Goal: Check status: Check status

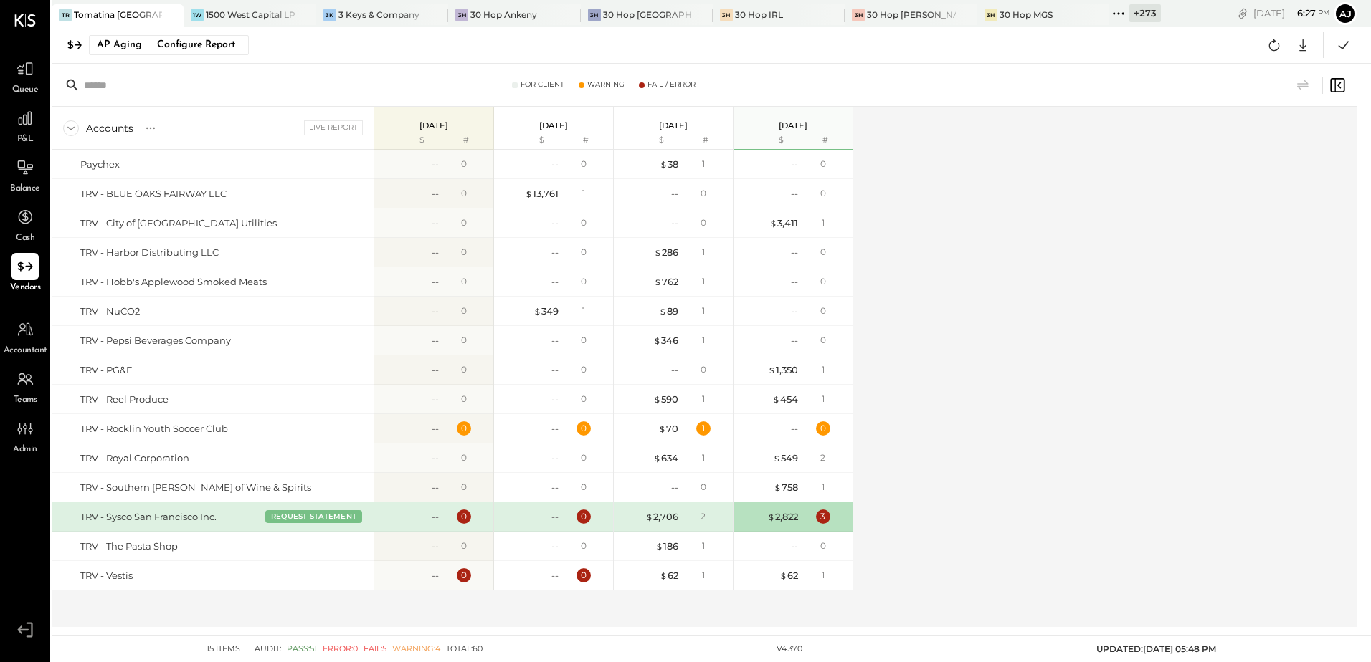
click at [1009, 235] on div "Accounts S % GL Live Report [DATE] $ # [DATE] $ # [DATE] $ # [DATE] $ # Paychex…" at bounding box center [705, 367] width 1307 height 521
click at [1012, 356] on div "Accounts S % GL Live Report [DATE] $ # [DATE] $ # [DATE] $ # [DATE] $ # Paychex…" at bounding box center [705, 367] width 1307 height 521
click at [824, 520] on div "3" at bounding box center [823, 517] width 14 height 14
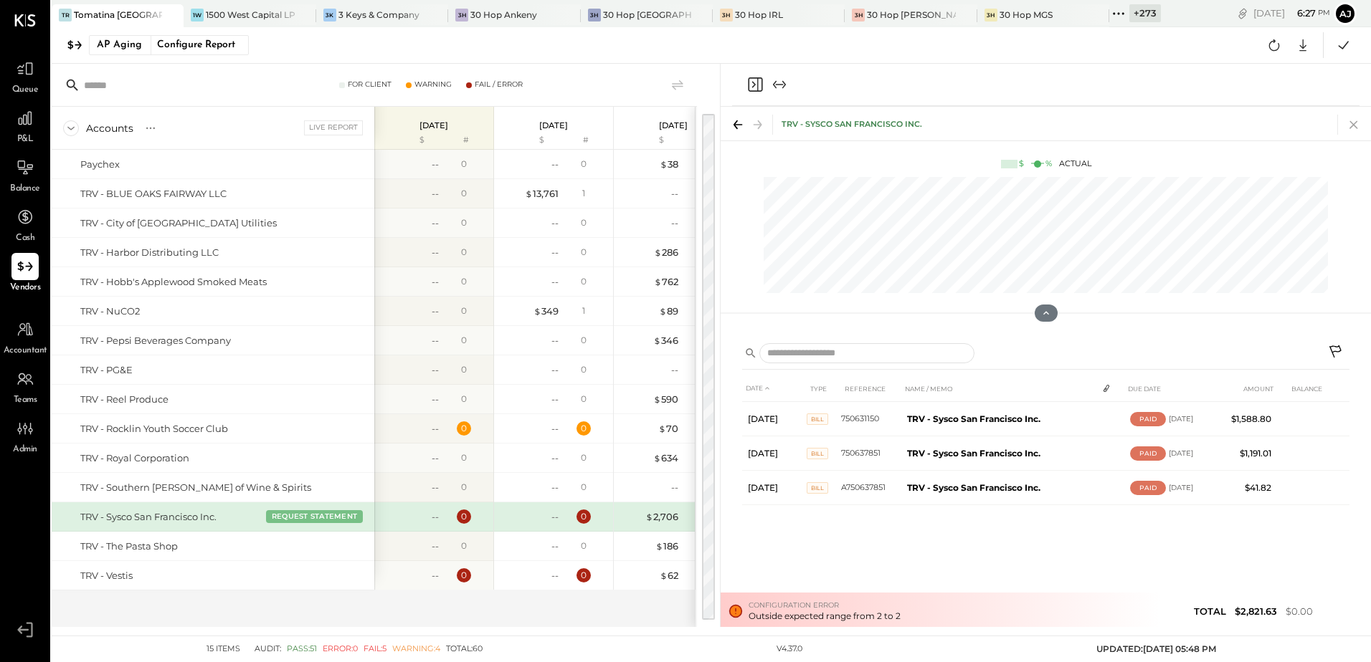
click at [1354, 128] on icon at bounding box center [1354, 125] width 20 height 20
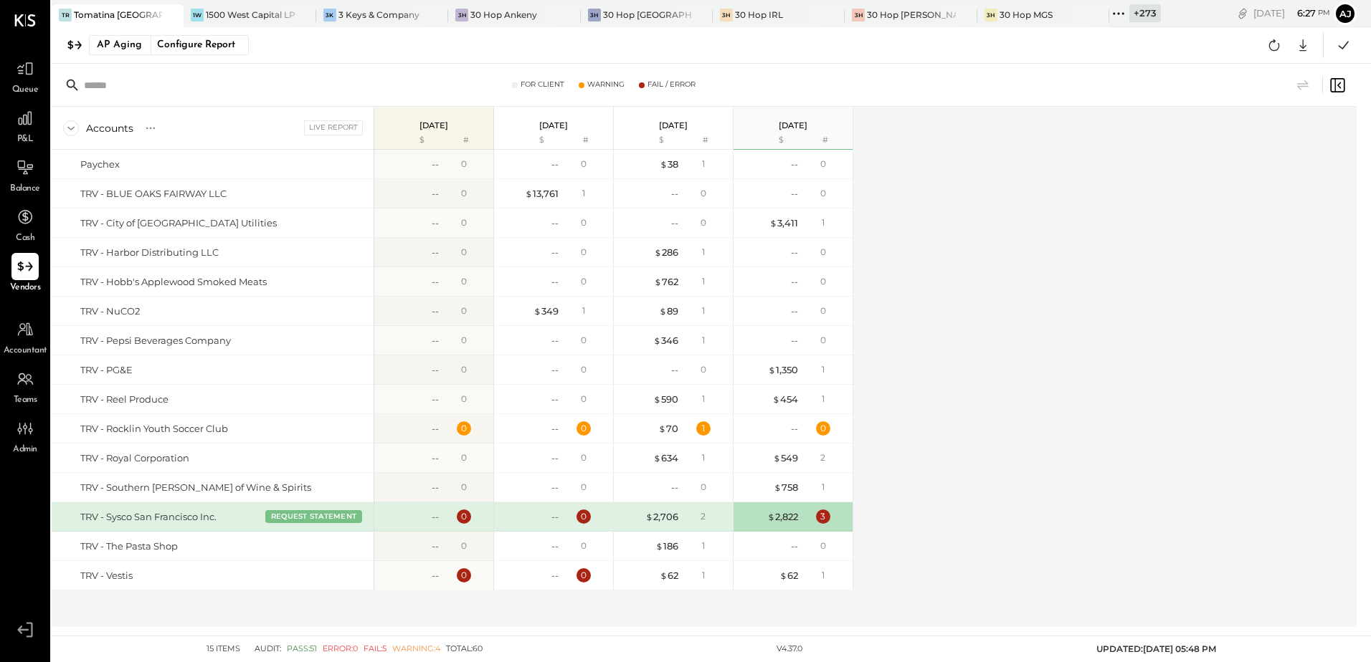
click at [1060, 232] on div "Accounts S % GL Live Report [DATE] $ # [DATE] $ # [DATE] $ # [DATE] $ # Paychex…" at bounding box center [705, 367] width 1307 height 521
click at [1090, 265] on div "Accounts S % GL Live Report [DATE] $ # [DATE] $ # [DATE] $ # [DATE] $ # Paychex…" at bounding box center [705, 367] width 1307 height 521
click at [1124, 387] on div "Accounts S % GL Live Report [DATE] $ # [DATE] $ # [DATE] $ # [DATE] $ # Paychex…" at bounding box center [705, 367] width 1307 height 521
click at [819, 518] on div "3" at bounding box center [823, 517] width 14 height 14
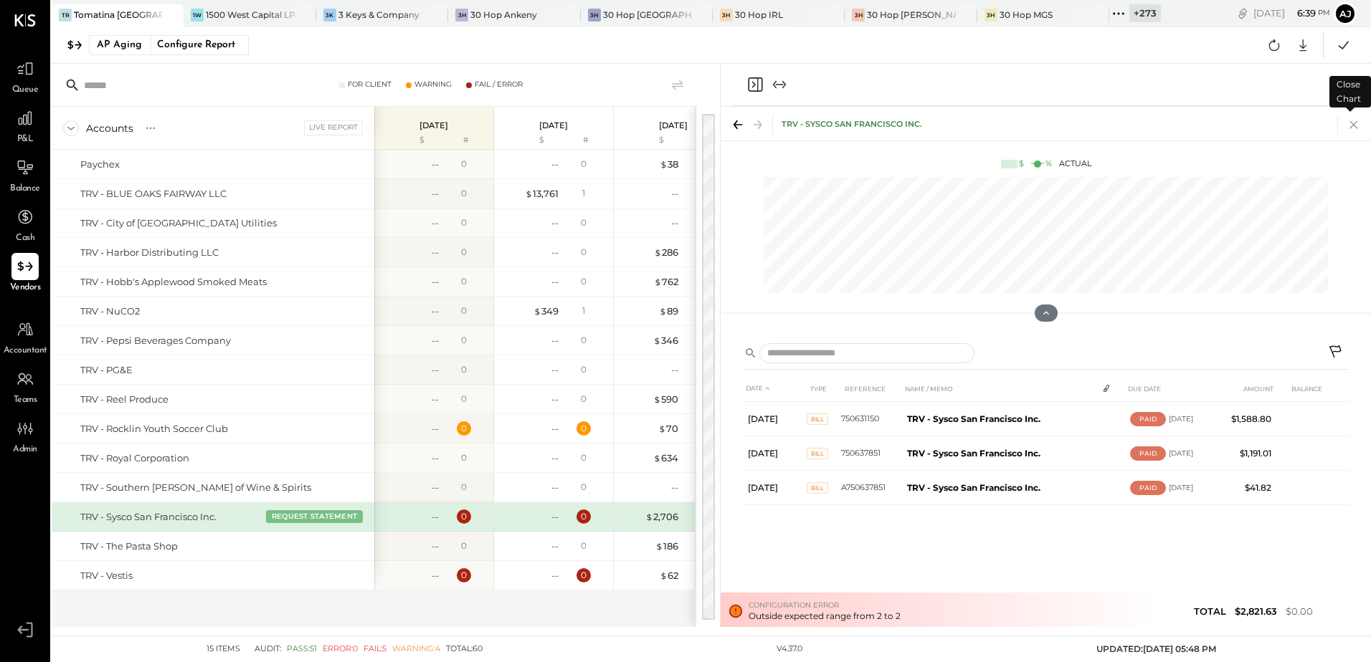
click at [1358, 126] on icon at bounding box center [1354, 125] width 20 height 20
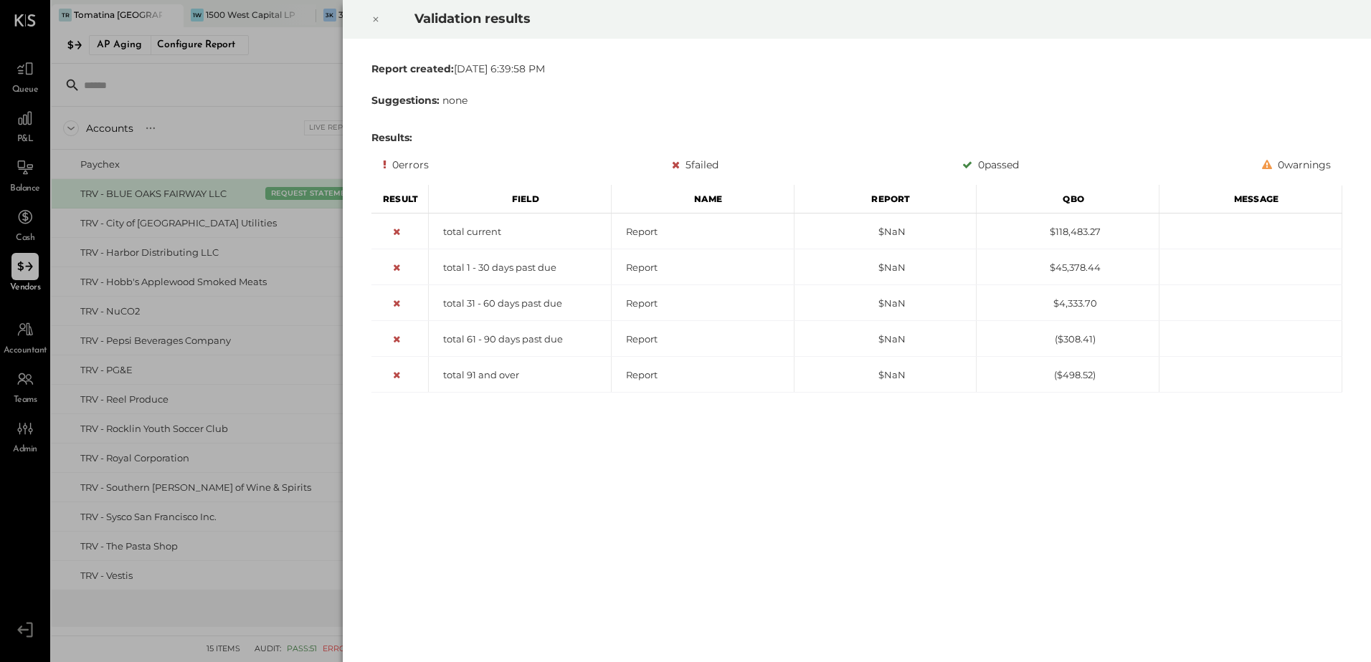
click at [374, 21] on icon at bounding box center [375, 19] width 9 height 17
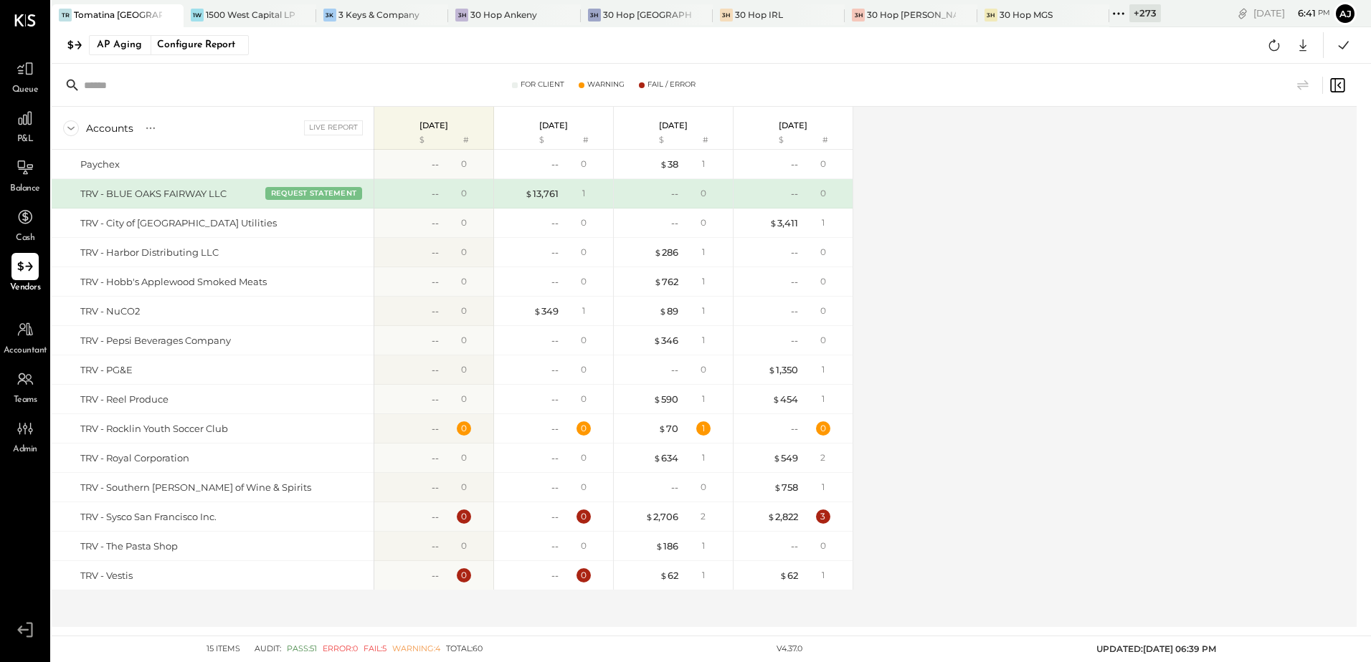
click at [1078, 114] on div "Accounts S % GL Live Report 2025-10-06 $ # 2025-09-29 $ # 2025-09-22 $ # 2025-0…" at bounding box center [705, 367] width 1307 height 521
click at [827, 510] on div "3" at bounding box center [823, 517] width 14 height 14
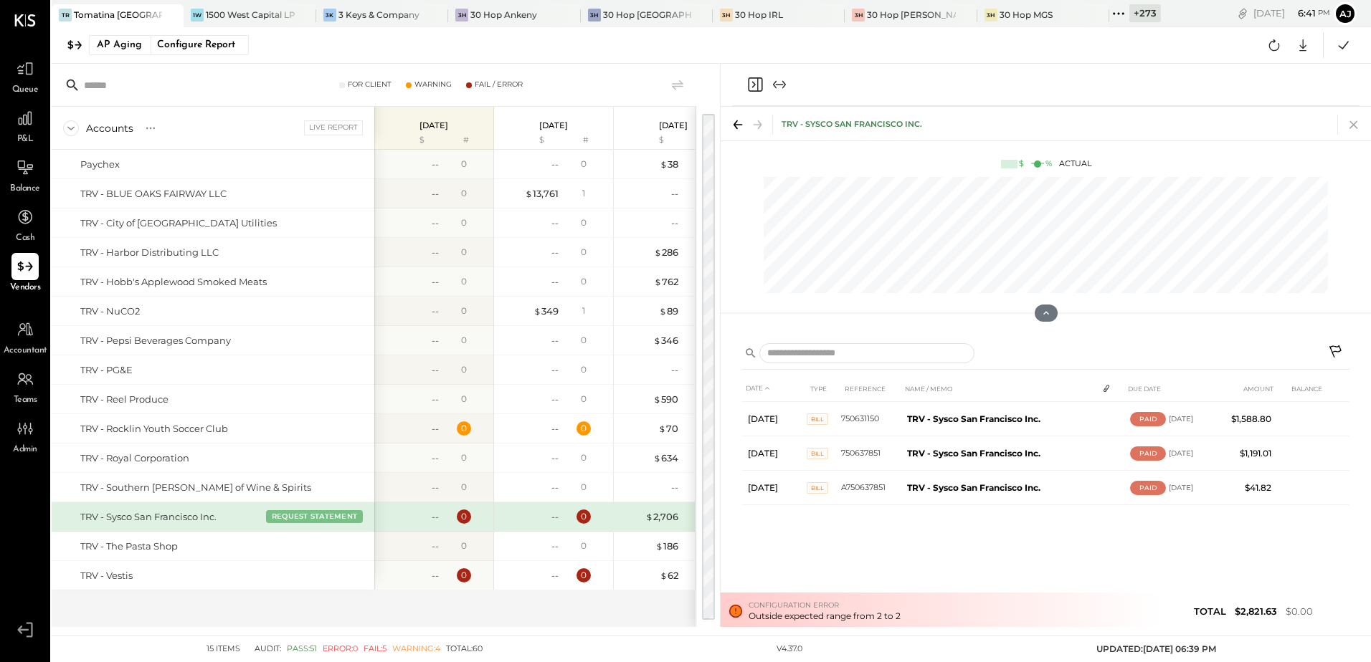
click at [1350, 123] on icon at bounding box center [1354, 125] width 20 height 20
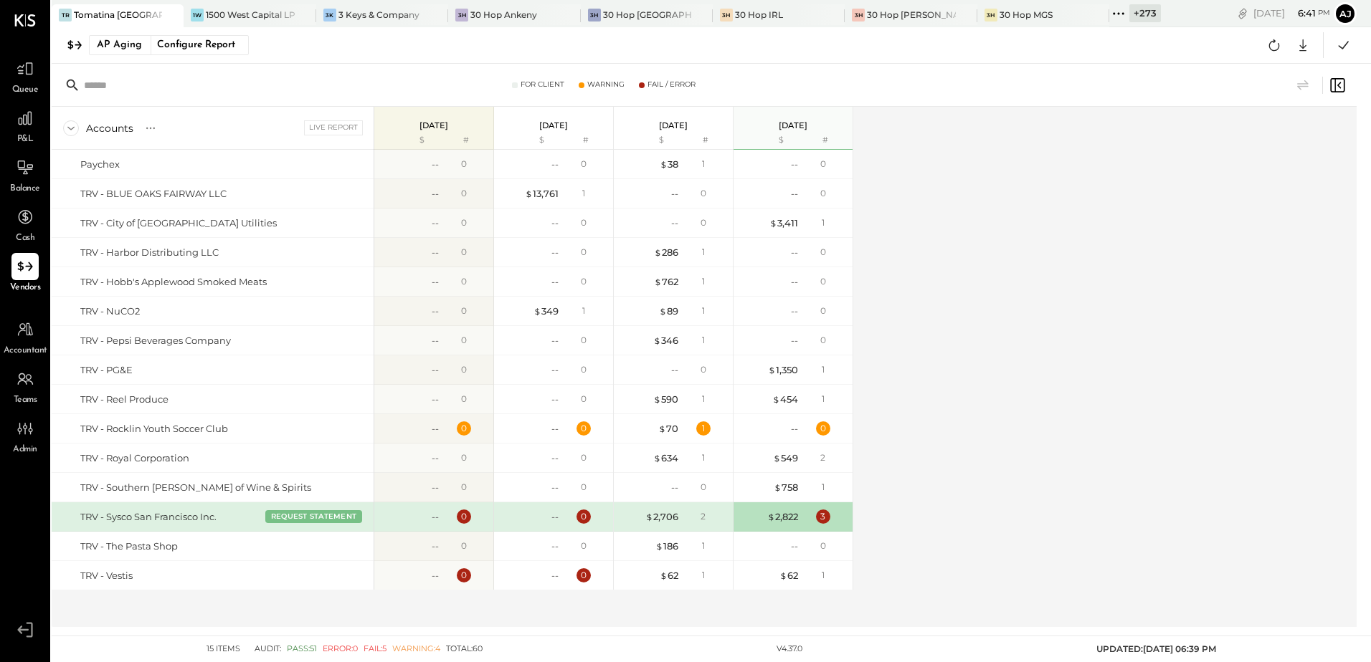
drag, startPoint x: 1260, startPoint y: 141, endPoint x: 1269, endPoint y: 70, distance: 70.9
click at [1260, 139] on div "Accounts S % GL Live Report [DATE] $ # [DATE] $ # [DATE] $ # [DATE] $ # Paychex…" at bounding box center [705, 367] width 1307 height 521
click at [1269, 49] on icon at bounding box center [1274, 45] width 19 height 19
click at [1169, 239] on div "Accounts S % GL Live Report [DATE] $ # [DATE] $ # [DATE] $ # [DATE] $ # Paychex…" at bounding box center [705, 367] width 1307 height 521
click at [702, 429] on div "1" at bounding box center [703, 429] width 14 height 14
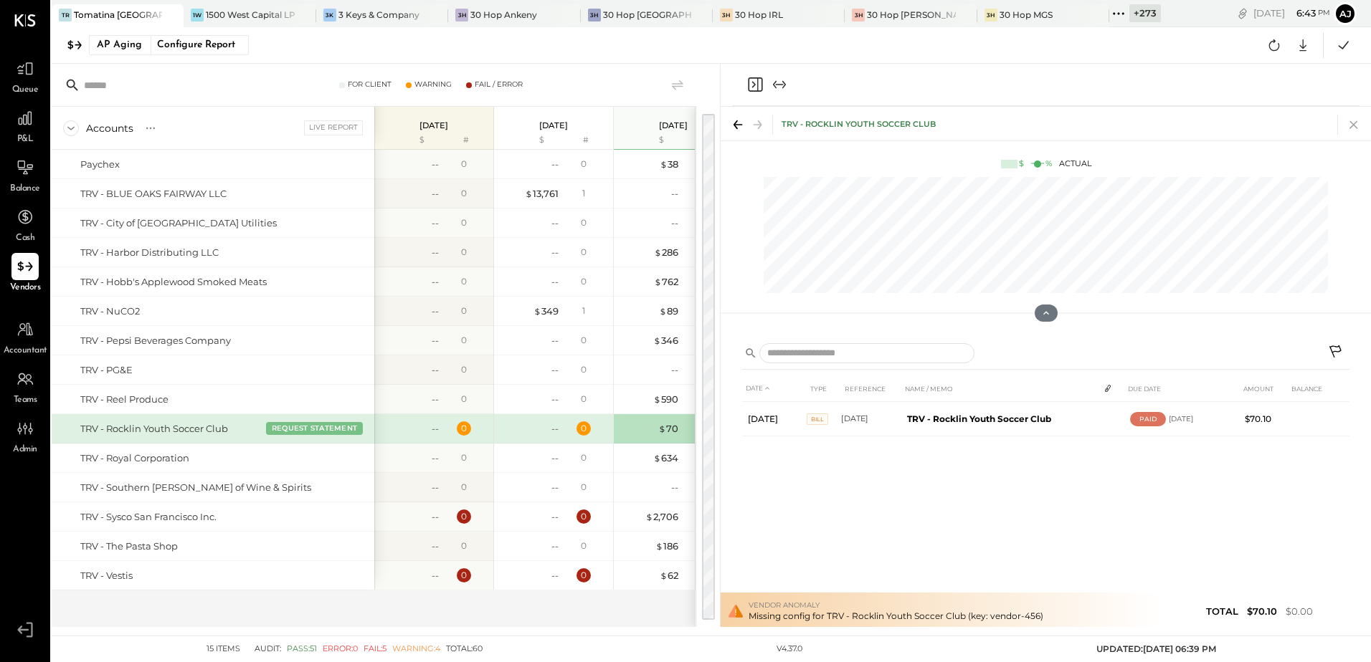
click at [1354, 125] on icon at bounding box center [1354, 125] width 20 height 20
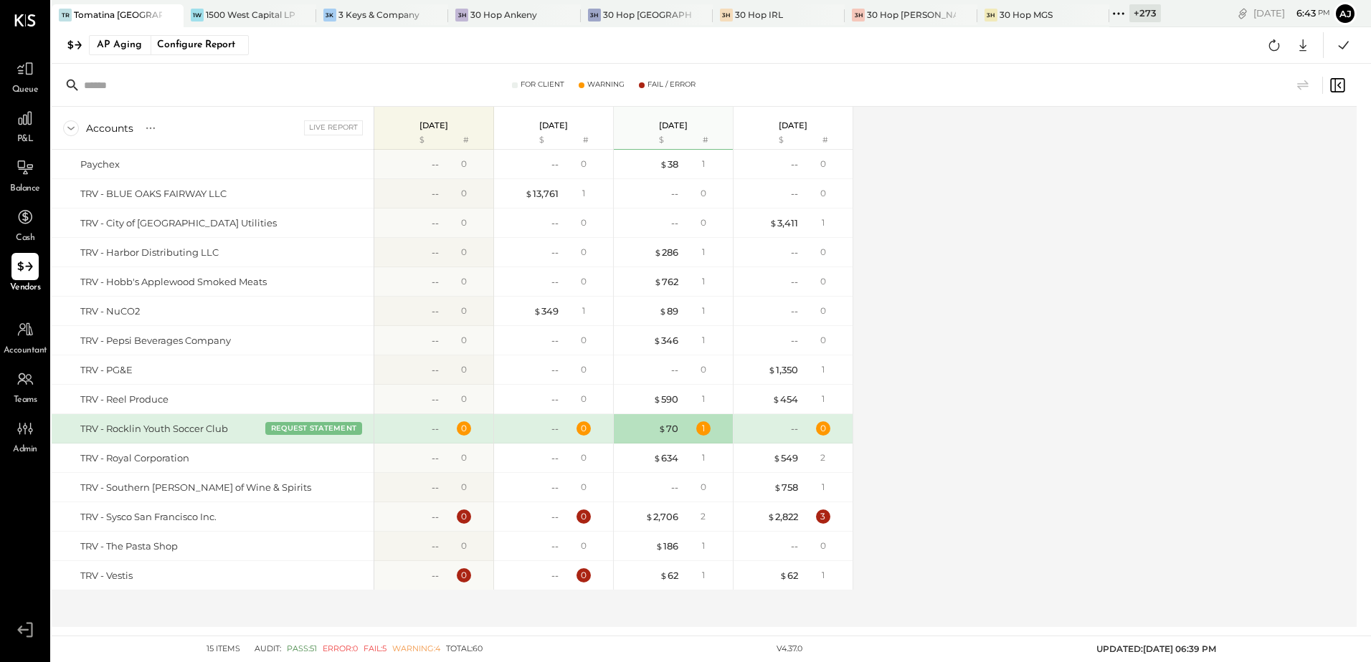
click at [1122, 423] on div "Accounts S % GL Live Report 2025-10-06 $ # 2025-09-29 $ # 2025-09-22 $ # 2025-0…" at bounding box center [705, 367] width 1307 height 521
click at [913, 136] on div "Accounts S % GL Live Report 2025-10-06 $ # 2025-09-29 $ # 2025-09-22 $ # 2025-0…" at bounding box center [705, 367] width 1307 height 521
click at [212, 44] on div "Configure Report" at bounding box center [196, 45] width 90 height 19
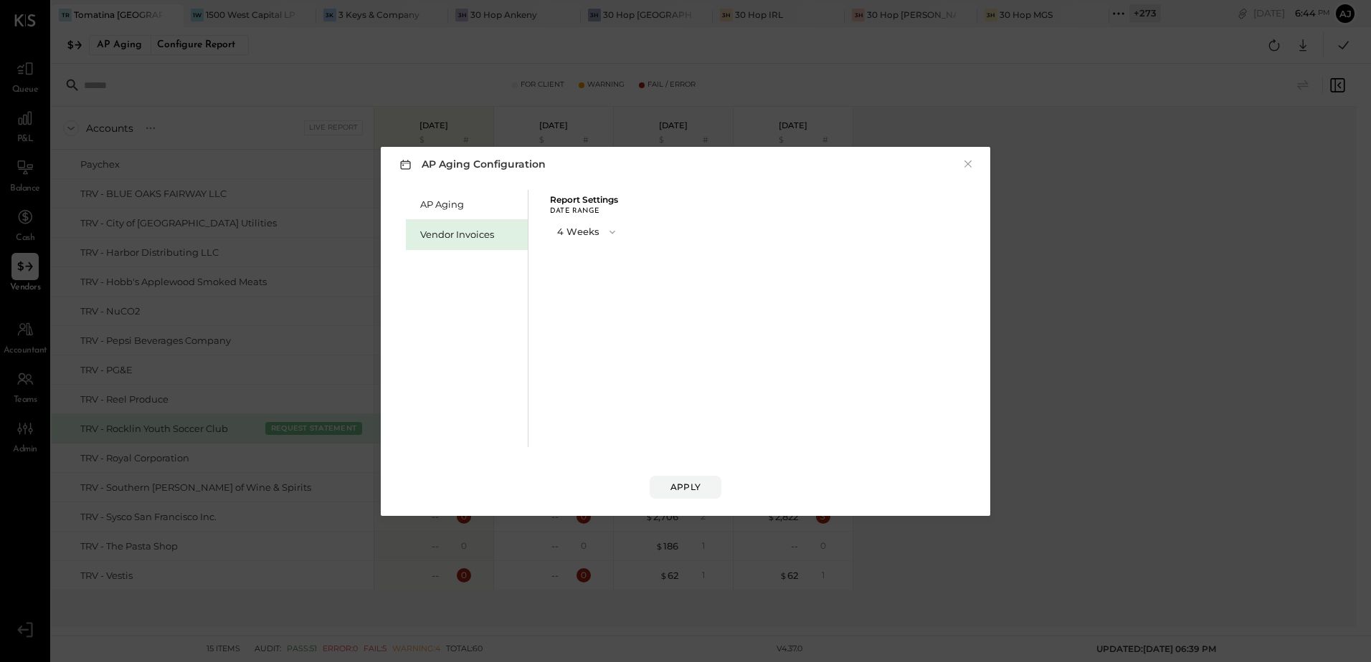
click at [584, 236] on button "4 Weeks" at bounding box center [587, 232] width 75 height 27
click at [592, 277] on div "13 Weeks" at bounding box center [588, 283] width 74 height 26
click at [602, 236] on span "button" at bounding box center [611, 232] width 19 height 11
click at [464, 204] on div "AP Aging" at bounding box center [470, 205] width 100 height 14
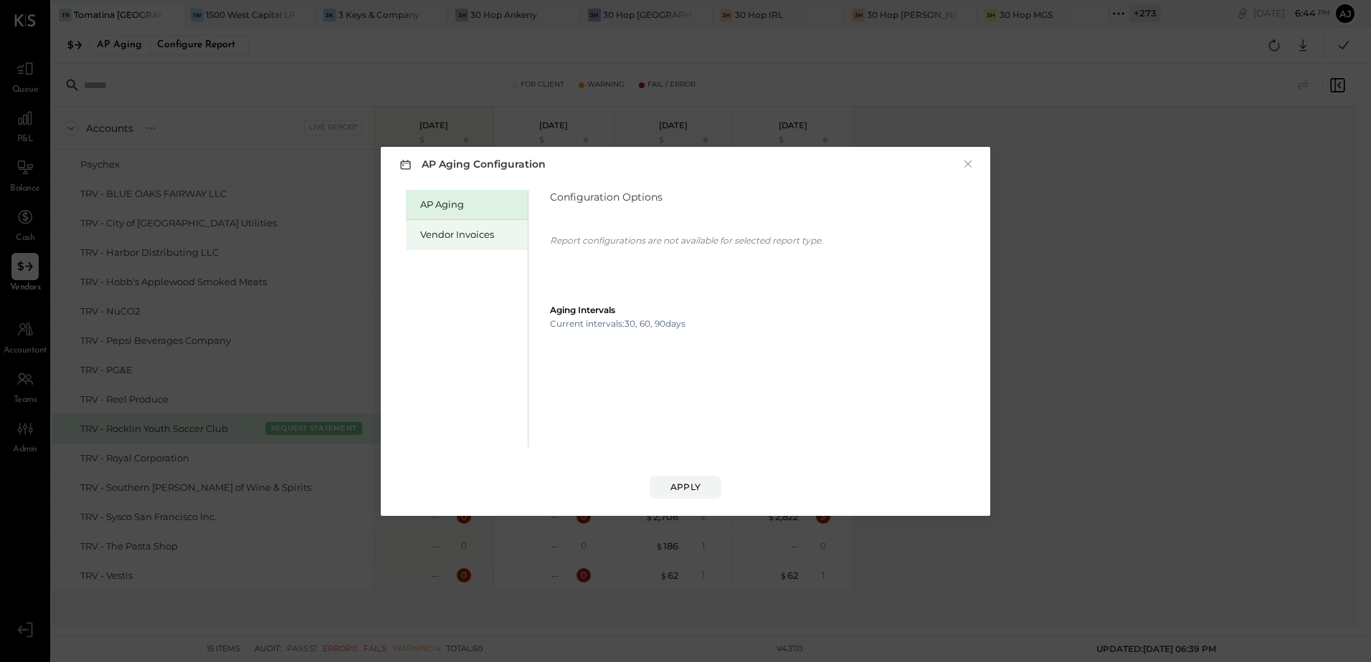
click at [467, 235] on div "Vendor Invoices" at bounding box center [470, 235] width 100 height 14
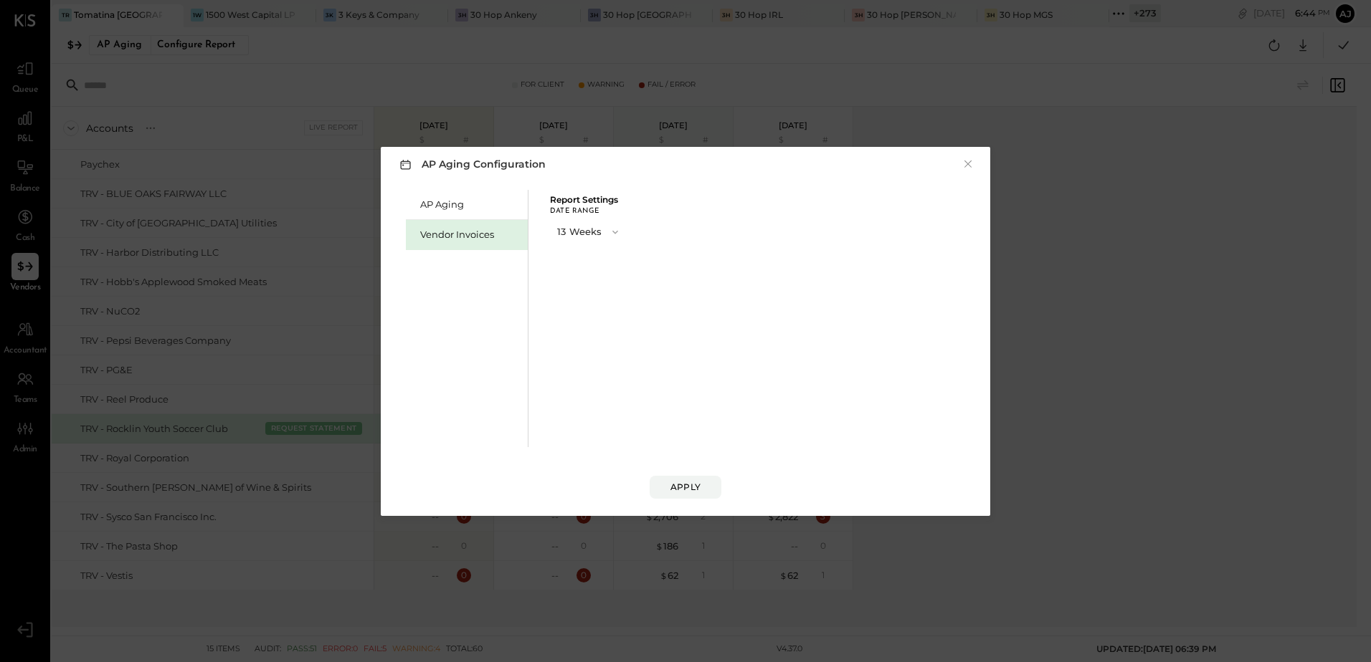
click at [557, 227] on button "13 Weeks" at bounding box center [589, 232] width 78 height 27
click at [589, 281] on span "13 Weeks" at bounding box center [579, 282] width 37 height 9
click at [693, 488] on div "Apply" at bounding box center [685, 487] width 30 height 12
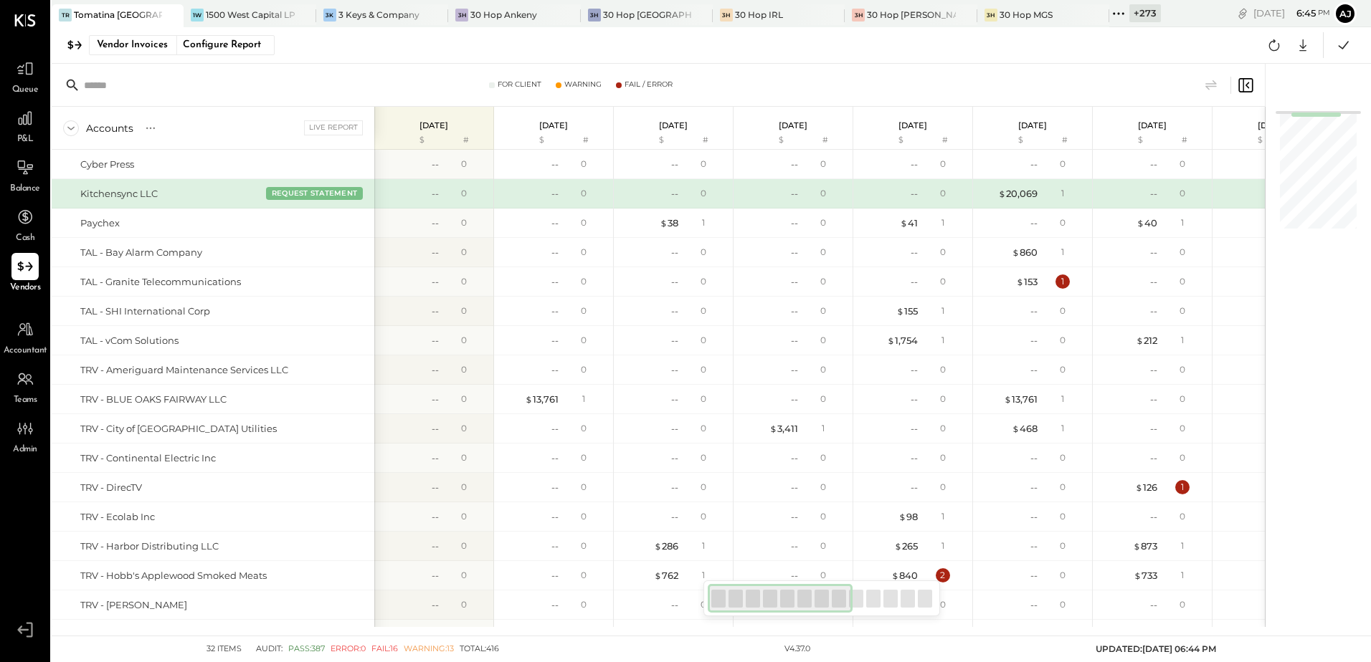
drag, startPoint x: 1193, startPoint y: 44, endPoint x: 1220, endPoint y: 64, distance: 33.3
click at [1193, 44] on div "Vendor Invoices Configure Report Google Sheets Excel" at bounding box center [711, 45] width 1319 height 37
click at [1345, 48] on icon at bounding box center [1343, 45] width 19 height 19
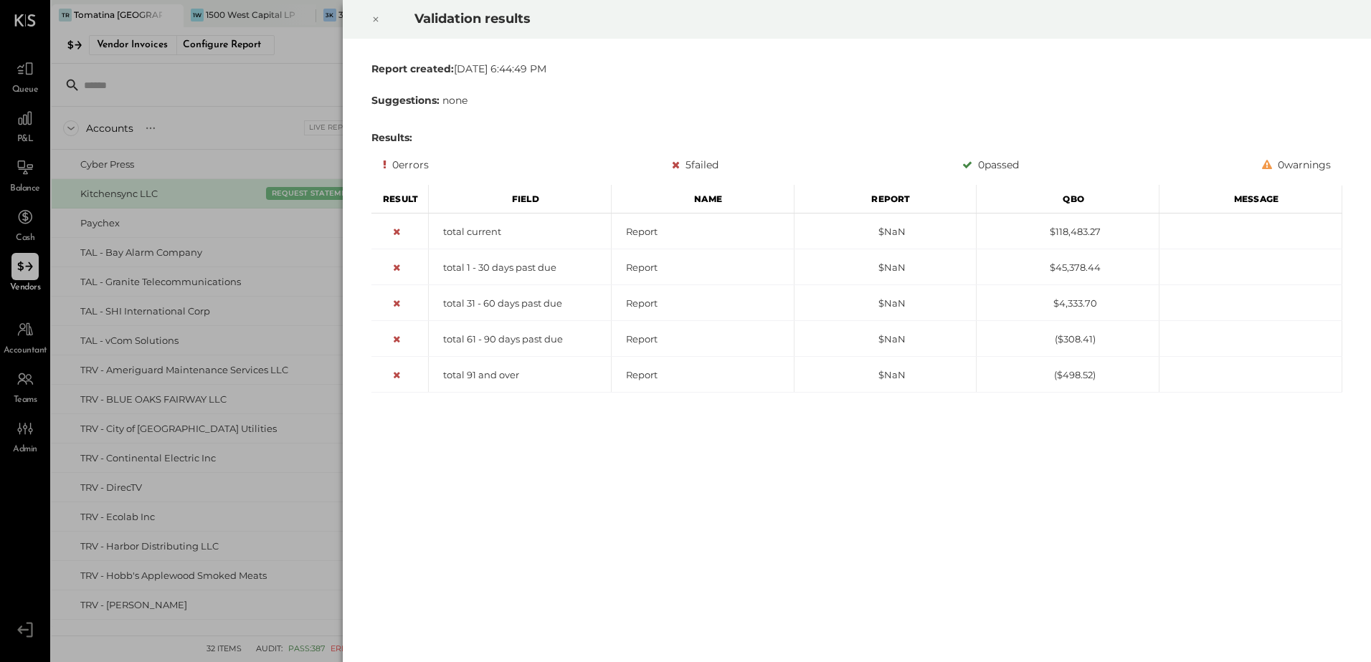
click at [371, 19] on div at bounding box center [376, 19] width 32 height 40
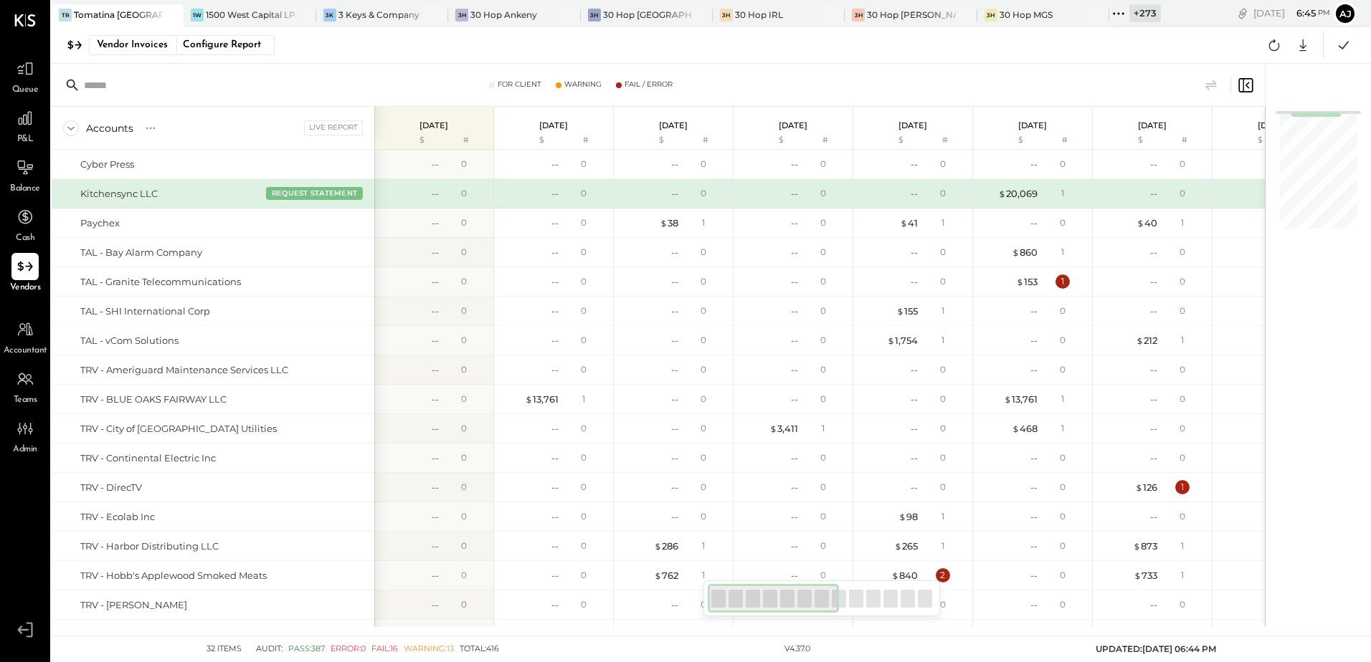
drag, startPoint x: 819, startPoint y: 602, endPoint x: 771, endPoint y: 602, distance: 48.0
click at [771, 602] on div at bounding box center [773, 598] width 131 height 29
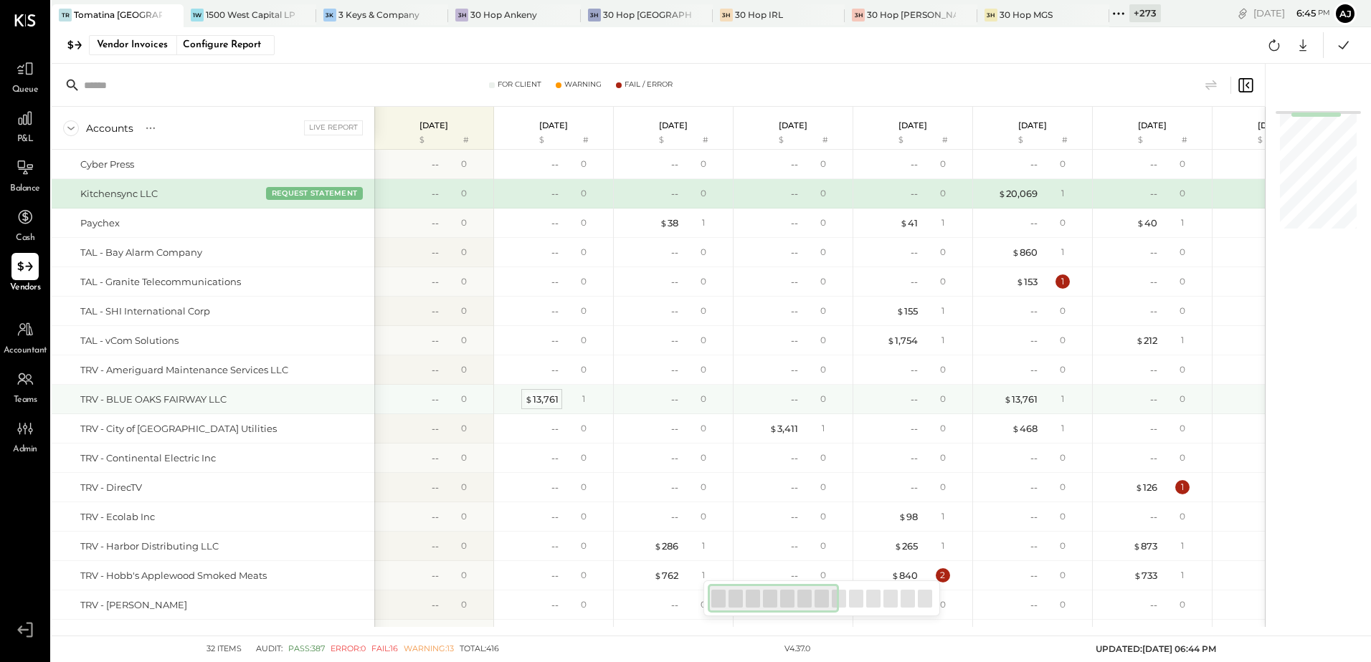
click at [549, 399] on div "$ 13,761" at bounding box center [542, 400] width 34 height 14
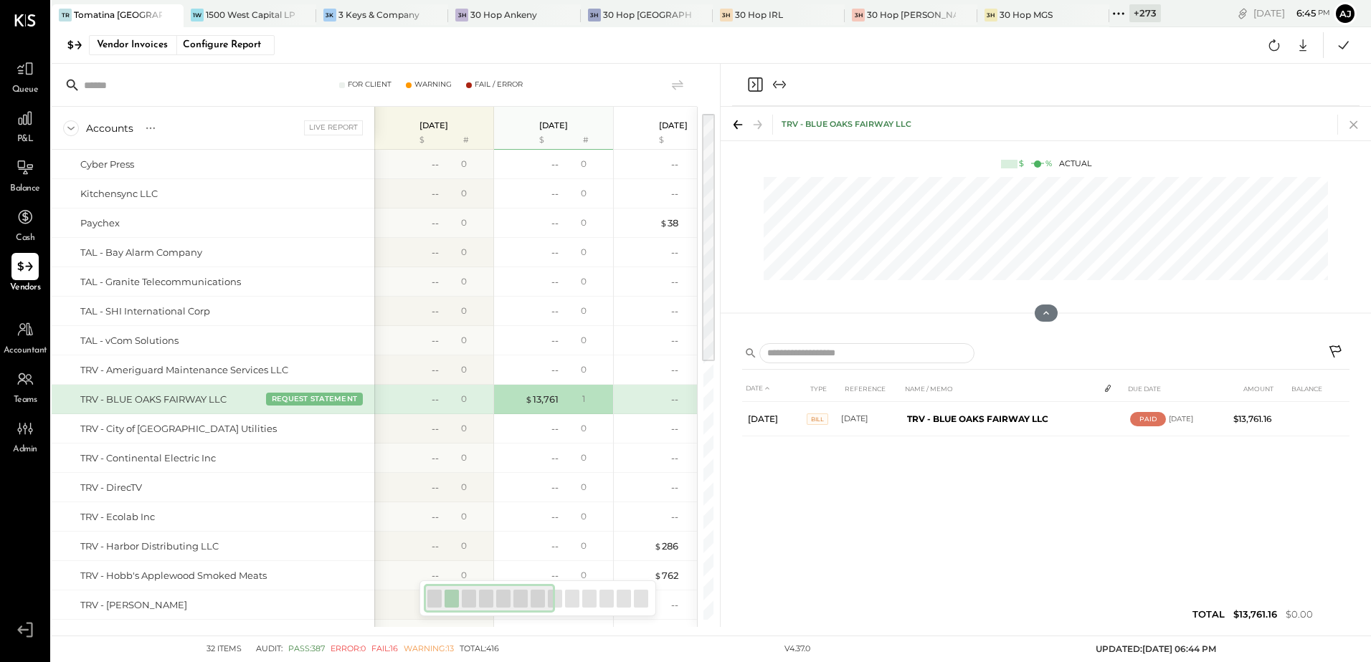
click at [1354, 127] on icon at bounding box center [1354, 125] width 20 height 20
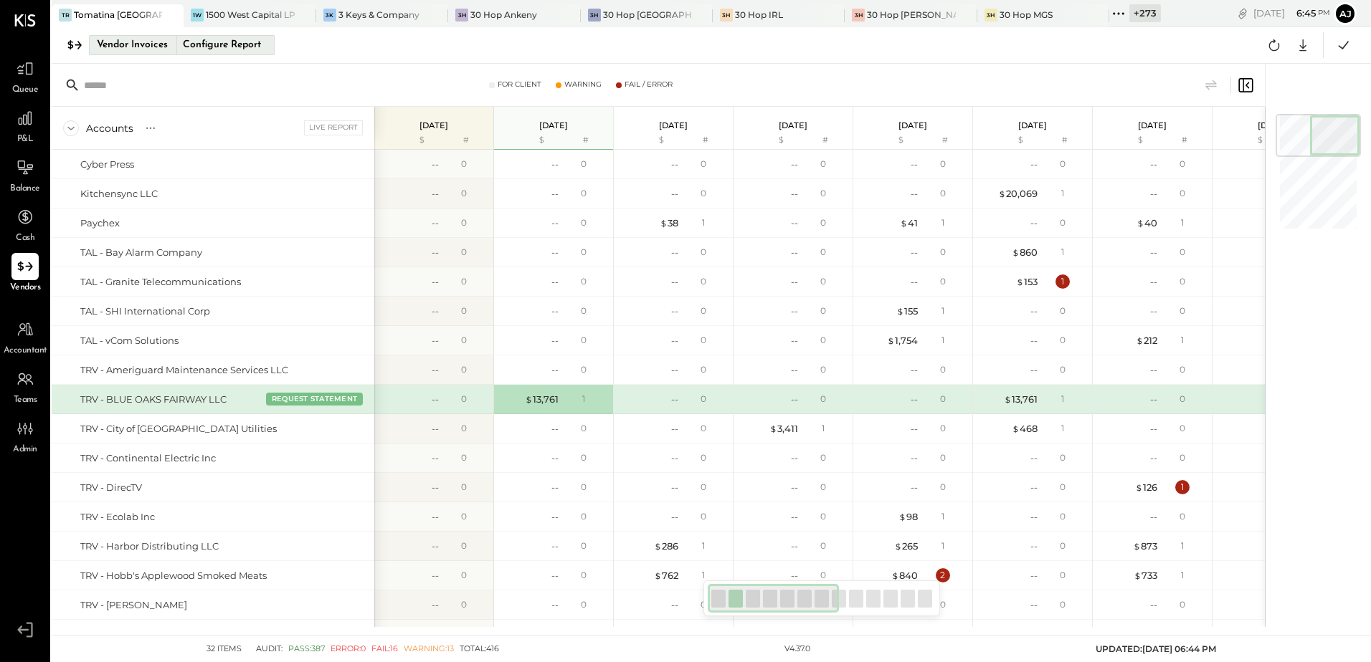
click at [251, 42] on div "Configure Report" at bounding box center [221, 45] width 90 height 19
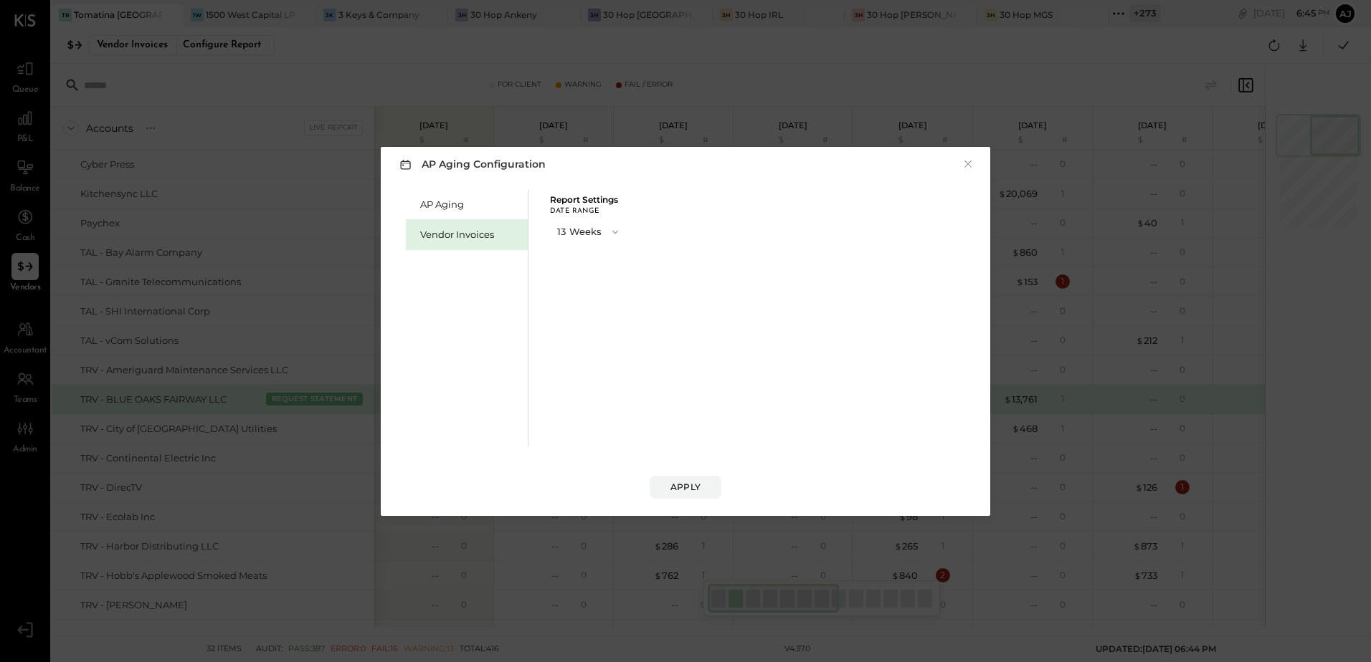
click at [586, 232] on button "13 Weeks" at bounding box center [589, 232] width 78 height 27
click at [589, 258] on span "8 Weeks" at bounding box center [578, 256] width 34 height 9
click at [602, 227] on span "button" at bounding box center [608, 232] width 19 height 11
click at [577, 250] on div "8 Weeks" at bounding box center [587, 257] width 73 height 26
click at [589, 232] on button "8 Weeks" at bounding box center [587, 232] width 75 height 27
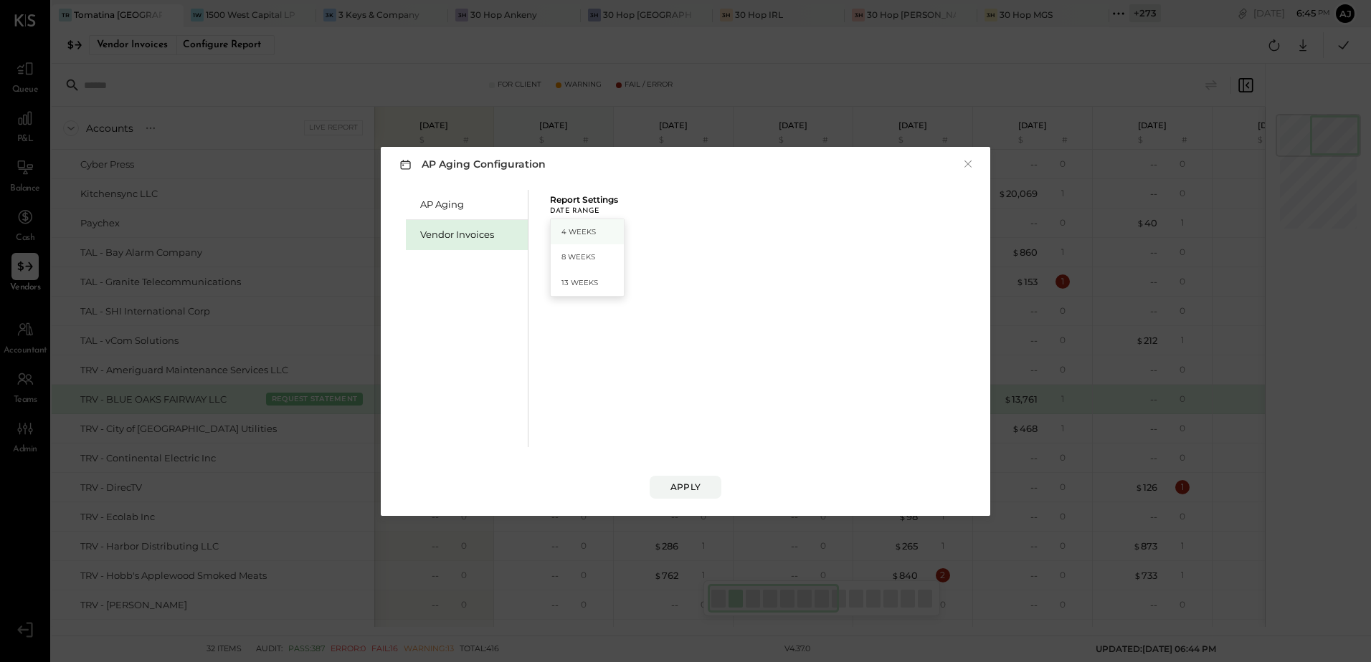
click at [585, 236] on span "4 Weeks" at bounding box center [578, 231] width 34 height 9
click at [694, 492] on div "Apply" at bounding box center [685, 487] width 30 height 12
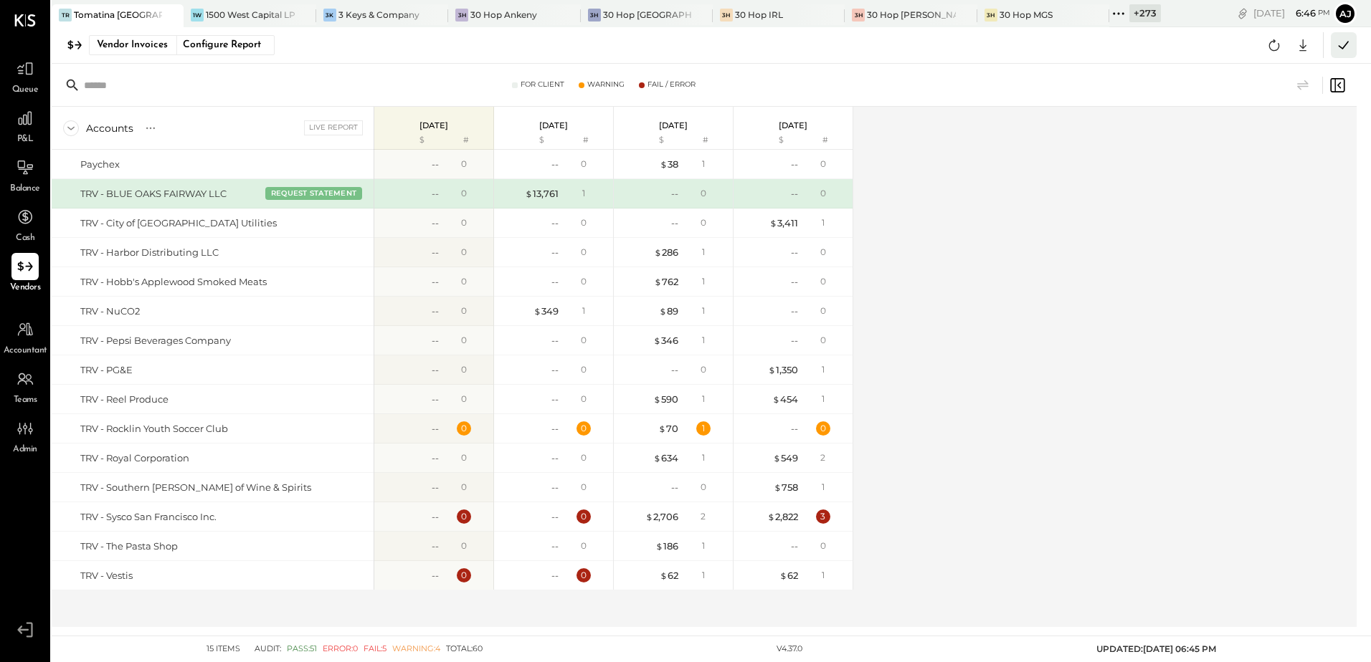
click at [1352, 44] on icon at bounding box center [1343, 45] width 19 height 19
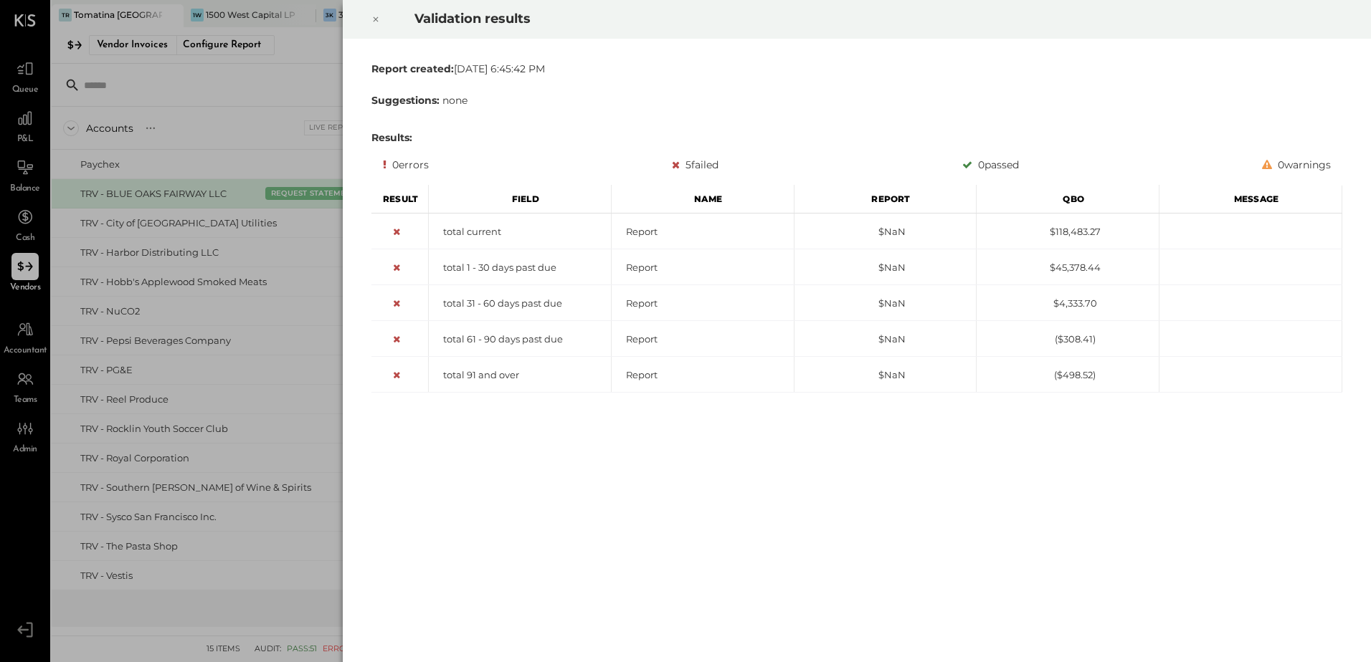
click at [376, 16] on icon at bounding box center [375, 19] width 9 height 17
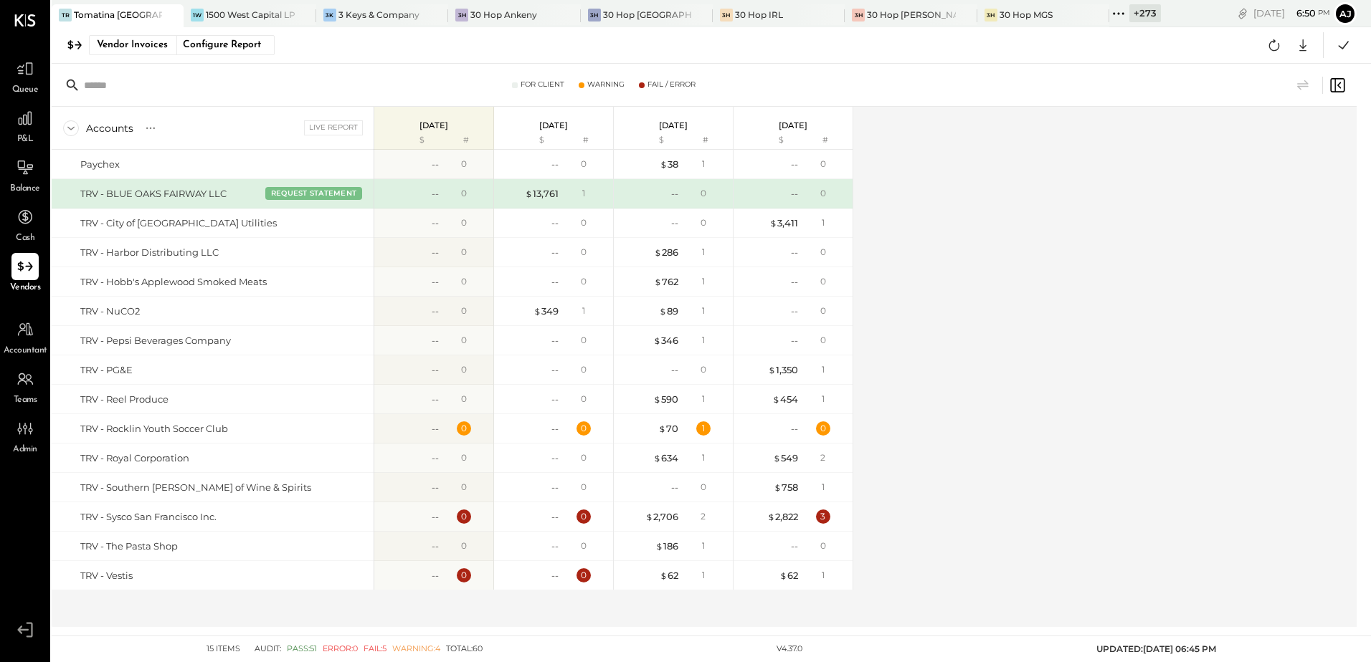
click at [1020, 277] on div "Accounts S % GL Live Report 2025-10-06 $ # 2025-09-29 $ # 2025-09-22 $ # 2025-0…" at bounding box center [705, 367] width 1307 height 521
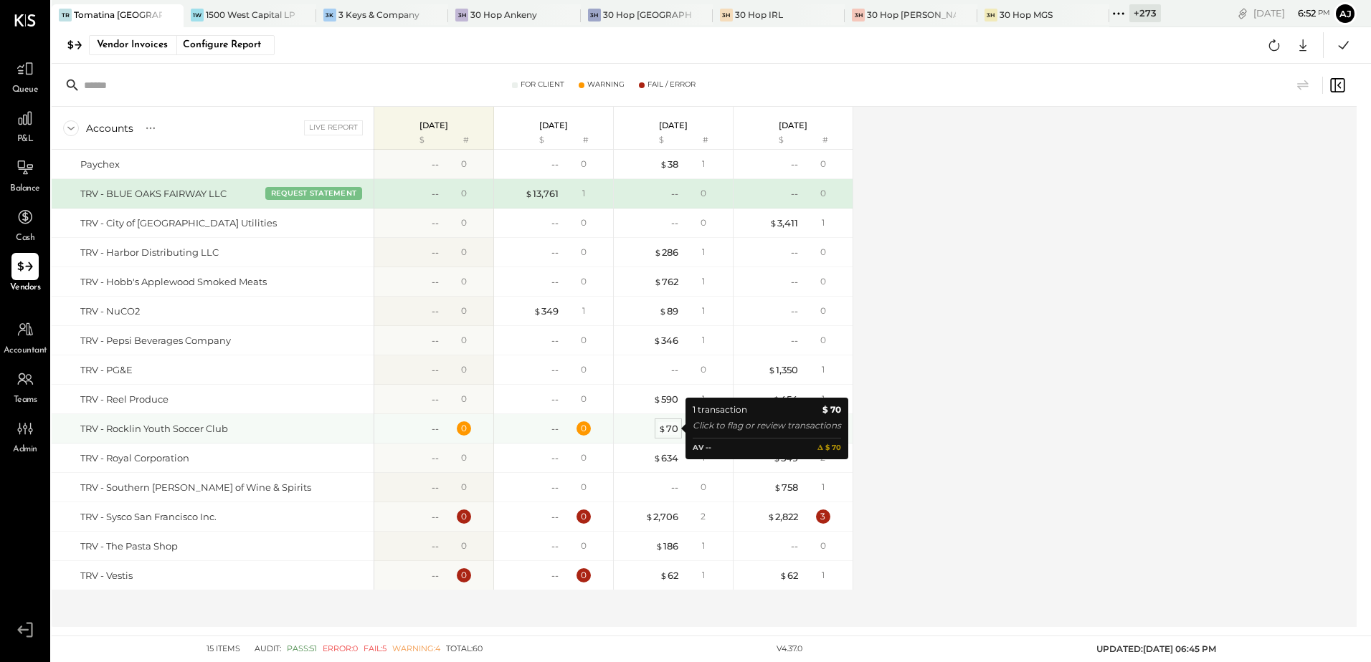
click at [668, 432] on div "$ 70" at bounding box center [668, 429] width 20 height 14
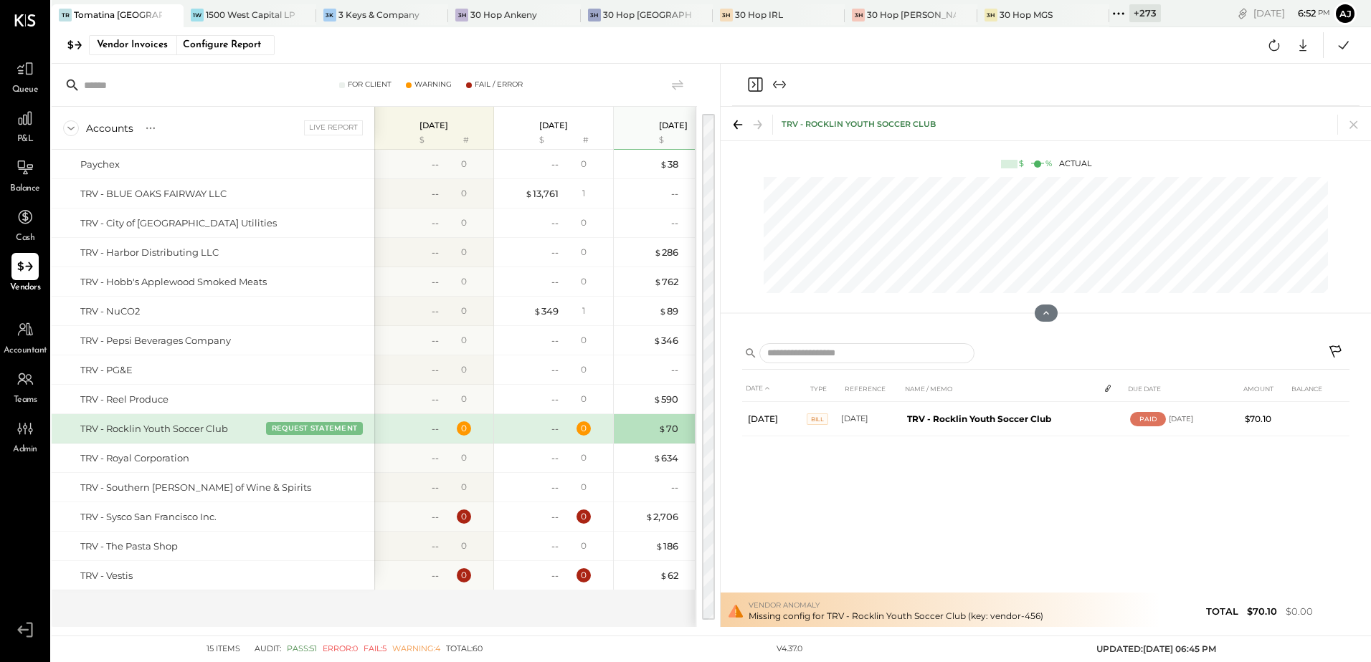
drag, startPoint x: 1359, startPoint y: 126, endPoint x: 1362, endPoint y: 138, distance: 12.4
click at [1359, 126] on icon at bounding box center [1354, 125] width 20 height 20
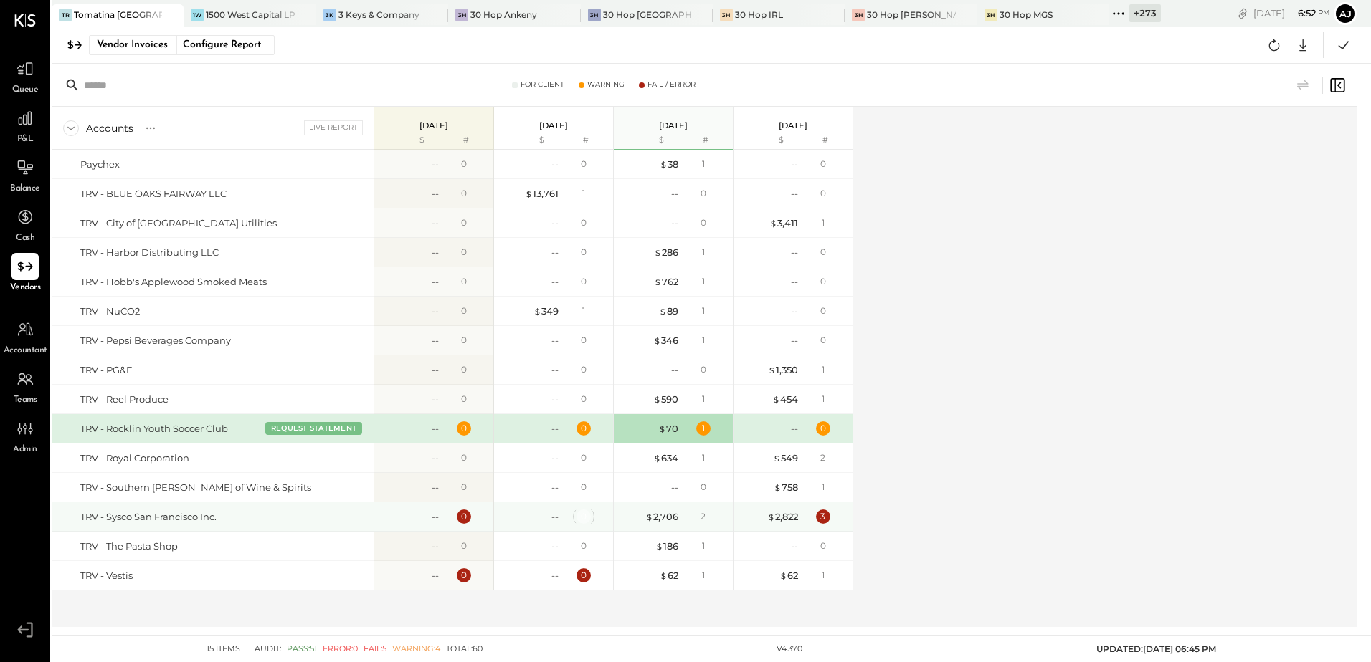
click at [579, 519] on div "0" at bounding box center [583, 517] width 14 height 14
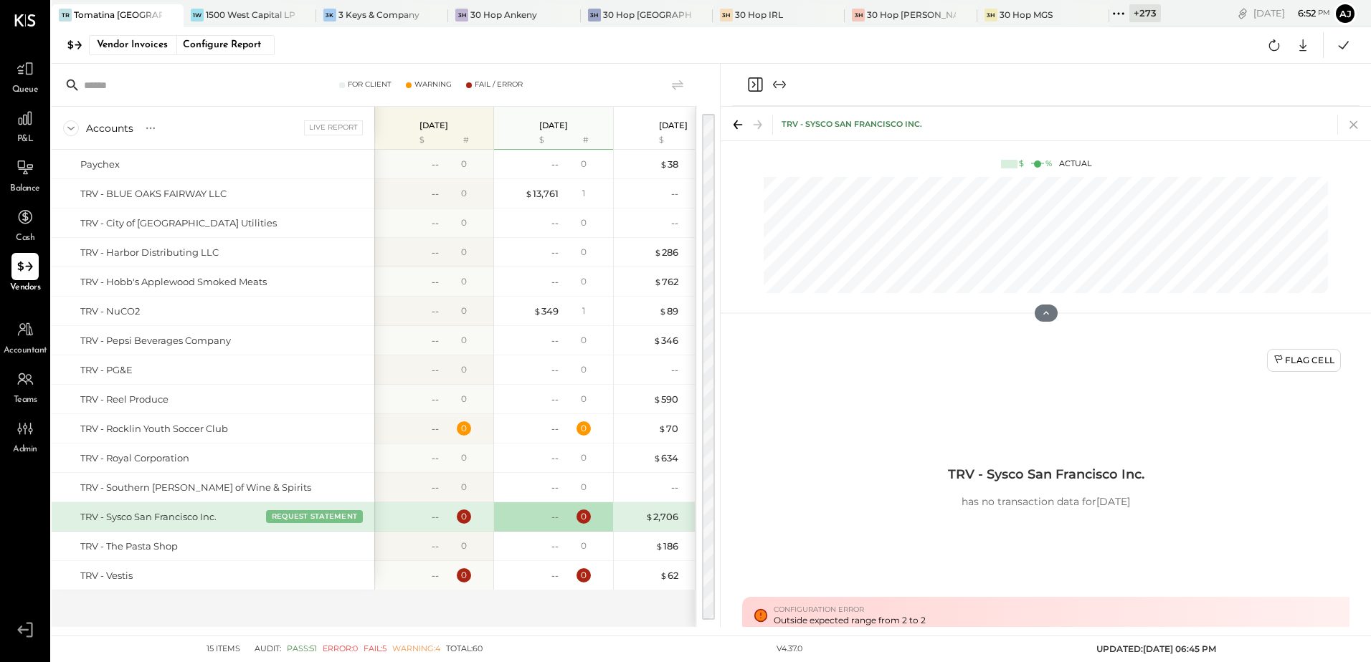
click at [1358, 130] on icon at bounding box center [1354, 125] width 20 height 20
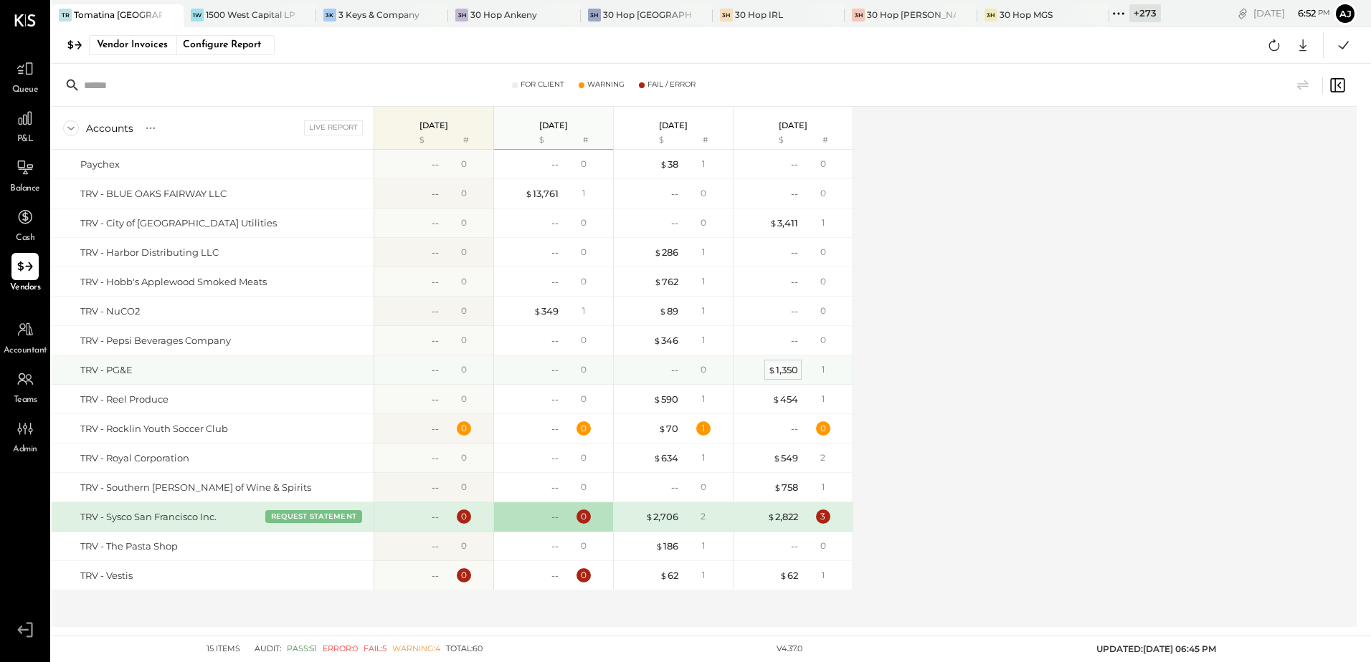
click at [784, 373] on div "$ 1,350" at bounding box center [783, 371] width 30 height 14
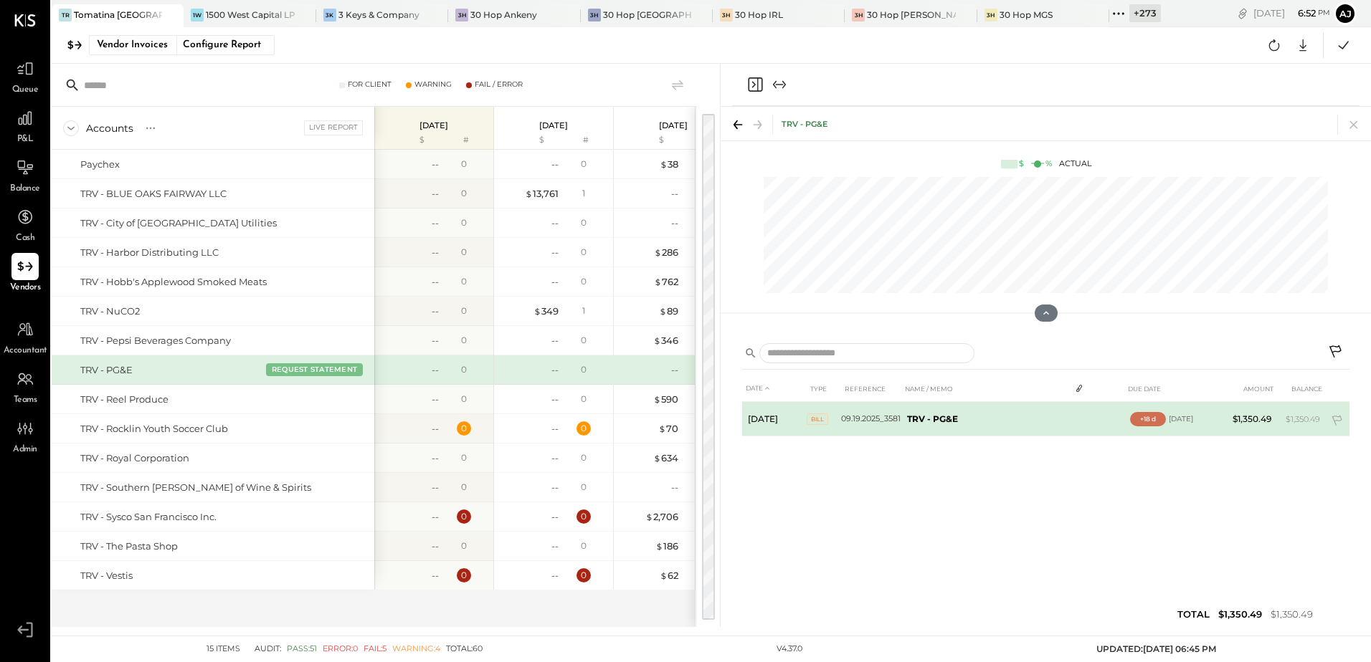
click at [1151, 416] on div "+18 d" at bounding box center [1148, 419] width 36 height 14
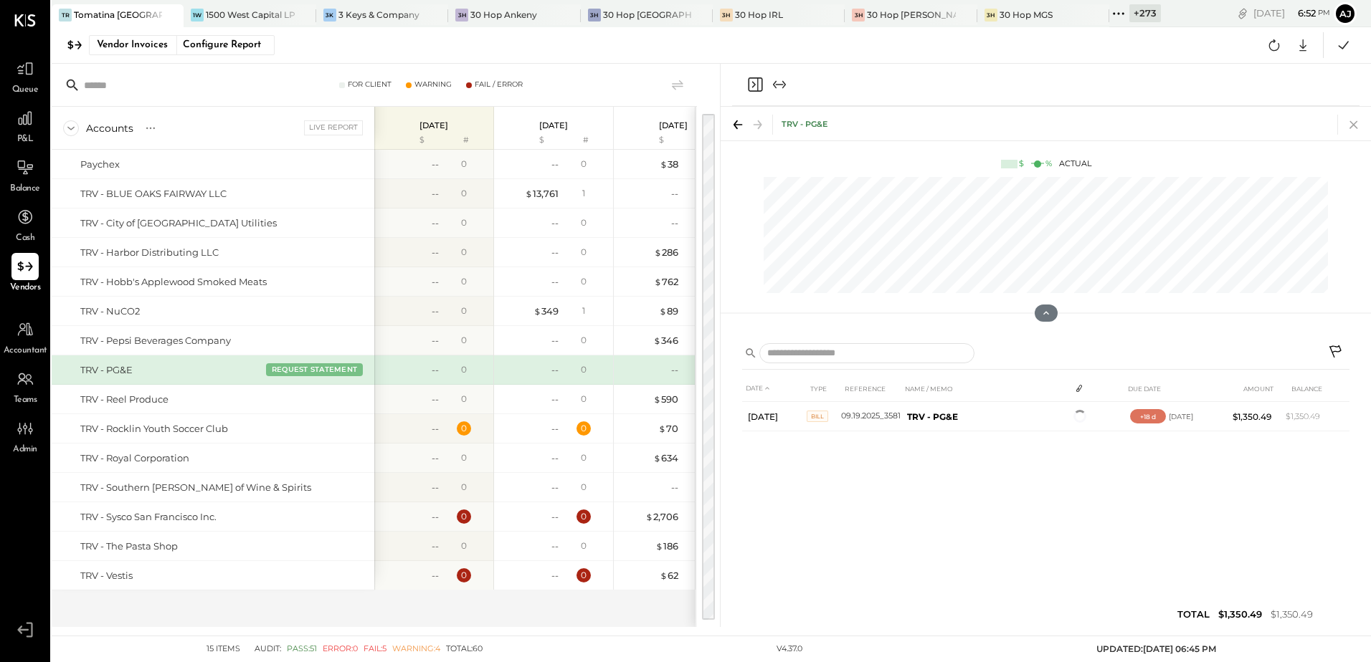
click at [1354, 127] on icon at bounding box center [1354, 125] width 20 height 20
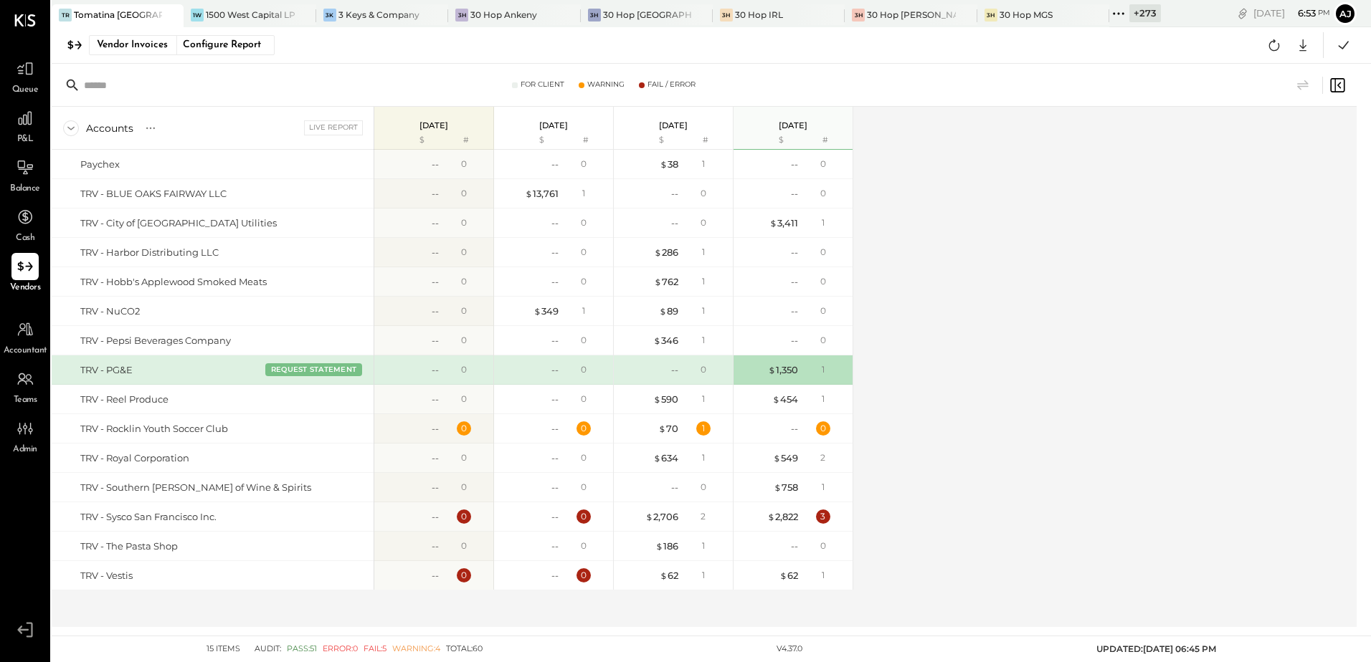
click at [1087, 341] on div "Accounts S % GL Live Report 2025-10-06 $ # 2025-09-29 $ # 2025-09-22 $ # 2025-0…" at bounding box center [705, 367] width 1307 height 521
